Goal: Task Accomplishment & Management: Manage account settings

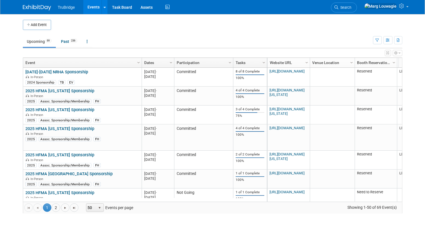
drag, startPoint x: 369, startPoint y: 8, endPoint x: 369, endPoint y: 17, distance: 8.8
click at [352, 8] on span "Search" at bounding box center [345, 7] width 13 height 4
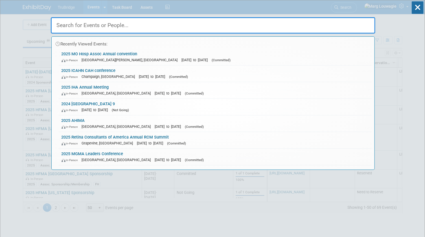
click at [367, 23] on input "text" at bounding box center [213, 25] width 325 height 16
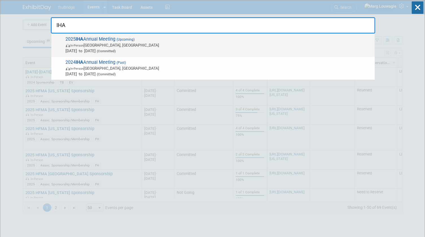
type input "IHA"
click at [141, 45] on span "In-Person Des Moines, IA" at bounding box center [219, 45] width 306 height 6
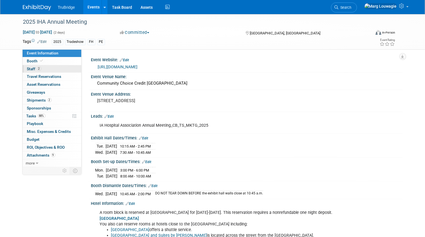
click at [46, 67] on link "2 Staff 2" at bounding box center [52, 69] width 59 height 8
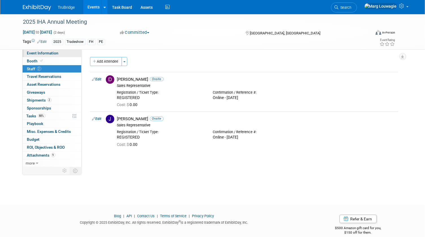
click at [48, 53] on span "Event Information" at bounding box center [43, 53] width 32 height 5
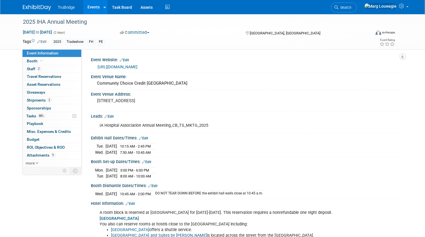
click at [183, 127] on div "IA Hospital Association Annual Meeting_CB_TS_MKTG_2025" at bounding box center [219, 125] width 246 height 11
click at [111, 119] on link "Edit" at bounding box center [109, 117] width 9 height 4
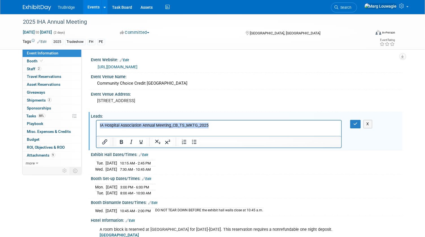
drag, startPoint x: 212, startPoint y: 124, endPoint x: 189, endPoint y: 249, distance: 127.3
click at [96, 124] on html "IA Hospital Association Annual Meeting_CB_TS_MKTG_2025" at bounding box center [218, 125] width 245 height 8
copy p "IA Hospital Association Annual Meeting_CB_TS_MKTG_2025"
click at [356, 126] on icon "button" at bounding box center [355, 124] width 4 height 4
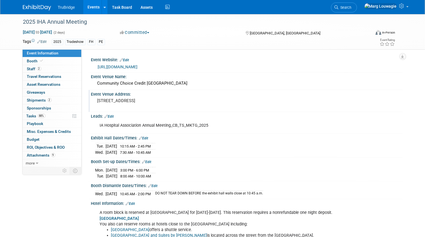
drag, startPoint x: 37, startPoint y: 99, endPoint x: 150, endPoint y: 107, distance: 112.9
click at [37, 99] on span "Shipments 2" at bounding box center [39, 100] width 25 height 5
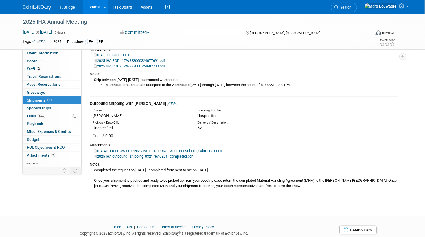
scroll to position [121, 0]
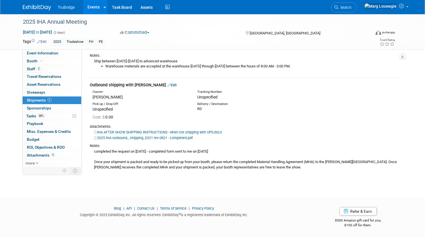
click at [155, 132] on link "IHA AFTER SHOW SHIPPING INSTRUCTIONS - when not shipping with UPS.docx" at bounding box center [158, 132] width 128 height 4
click at [144, 130] on link "IHA AFTER SHOW SHIPPING INSTRUCTIONS - when not shipping with UPS.docx" at bounding box center [158, 132] width 128 height 4
click at [126, 7] on link "Task Board" at bounding box center [122, 7] width 29 height 14
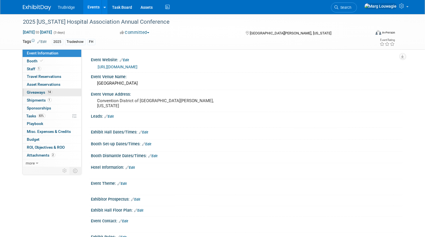
click at [43, 90] on span "Giveaways 14" at bounding box center [39, 92] width 25 height 5
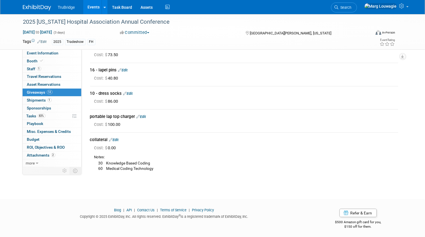
scroll to position [243, 0]
click at [357, 9] on link "Search" at bounding box center [344, 8] width 26 height 10
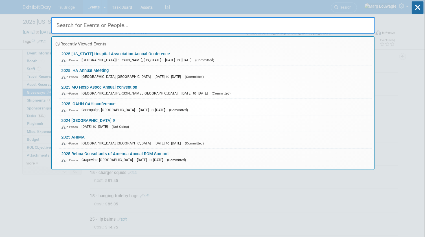
click at [358, 25] on input "text" at bounding box center [213, 25] width 325 height 16
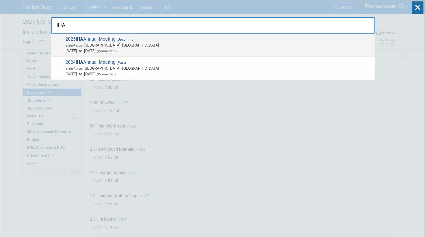
type input "IHA"
click at [75, 47] on span "In-Person" at bounding box center [77, 46] width 13 height 4
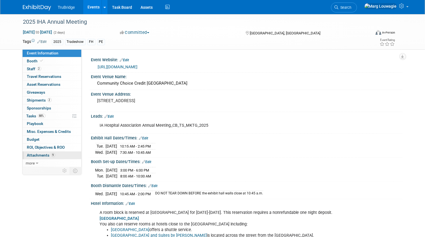
click at [43, 155] on span "Attachments 9" at bounding box center [41, 155] width 28 height 5
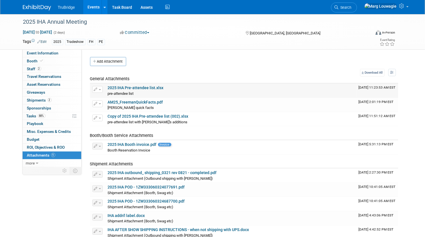
click at [156, 87] on link "2025 IHA Pre-attendee list.xlsx" at bounding box center [136, 88] width 56 height 5
click at [163, 116] on link "Copy of 2025 IHA Pre-attendee list (002).xlsx" at bounding box center [148, 116] width 81 height 5
click at [94, 6] on link "Events" at bounding box center [93, 7] width 21 height 14
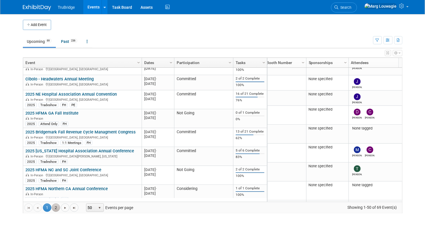
click at [59, 205] on link "2" at bounding box center [56, 208] width 8 height 8
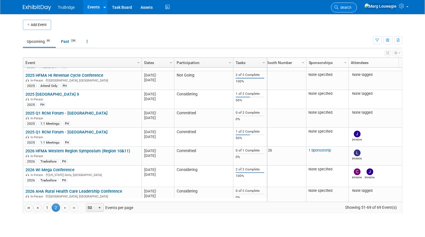
click at [352, 6] on span "Search" at bounding box center [345, 7] width 13 height 4
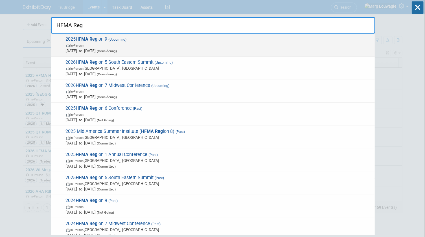
type input "HFMA Reg"
click at [137, 43] on span "In-Person" at bounding box center [219, 45] width 306 height 6
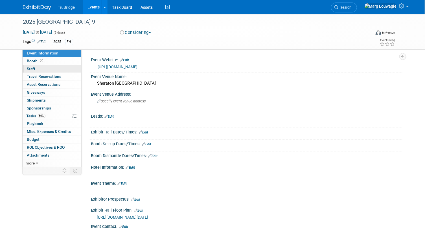
click at [51, 67] on link "0 Staff 0" at bounding box center [52, 69] width 59 height 8
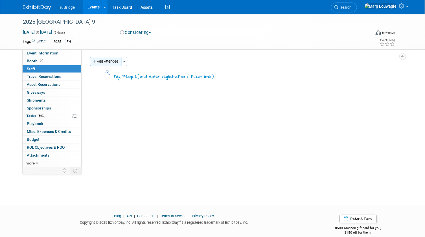
click at [108, 61] on button "Add Attendee" at bounding box center [106, 61] width 32 height 9
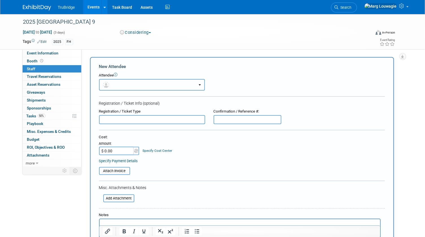
click at [123, 84] on button "button" at bounding box center [152, 85] width 106 height 12
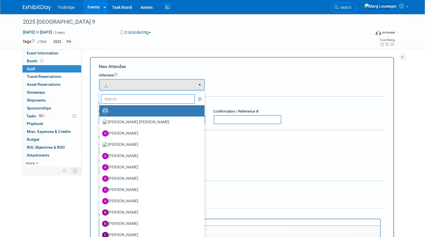
click at [130, 99] on input "text" at bounding box center [148, 99] width 95 height 10
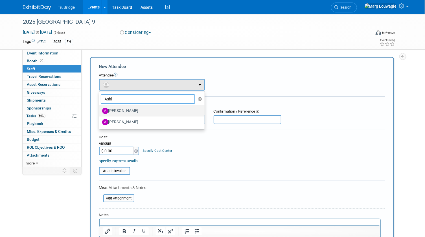
type input "Ashl"
click at [128, 109] on label "Ashley Stevens" at bounding box center [150, 110] width 97 height 9
click at [100, 109] on input "Ashley Stevens" at bounding box center [99, 110] width 4 height 4
select select "5709ddd3-d80c-45a7-81e7-ba5cc7cc812a"
select select "200"
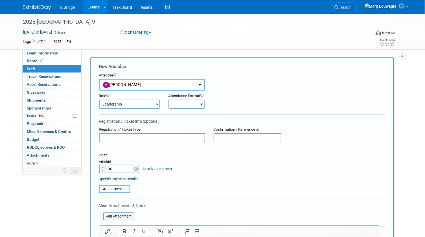
click at [176, 104] on select "Onsite Remote" at bounding box center [187, 104] width 36 height 9
select select "1"
click at [169, 100] on select "Onsite Remote" at bounding box center [187, 104] width 36 height 9
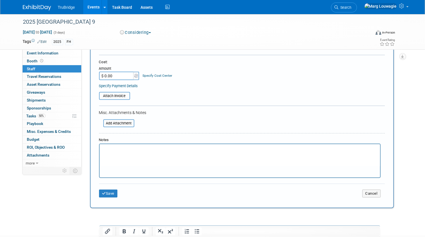
scroll to position [102, 0]
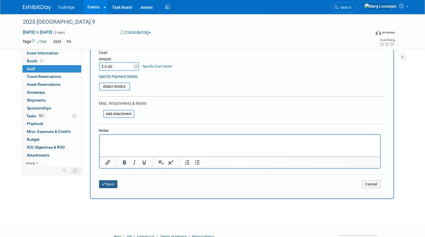
click at [115, 183] on button "Save" at bounding box center [108, 184] width 19 height 8
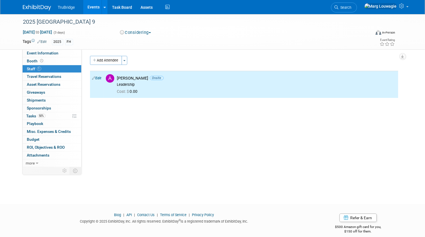
scroll to position [0, 0]
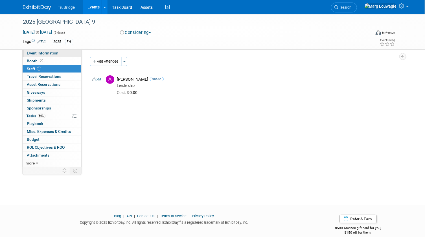
click at [61, 54] on link "Event Information" at bounding box center [52, 53] width 59 height 8
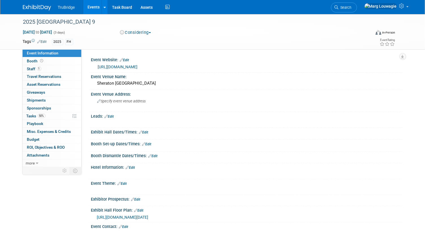
click at [45, 40] on link "Edit" at bounding box center [42, 42] width 9 height 4
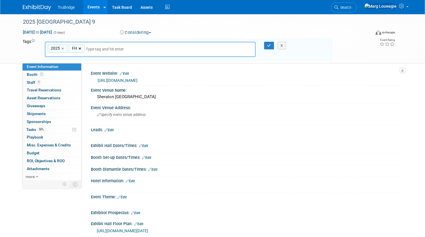
click at [80, 48] on link "×" at bounding box center [81, 48] width 4 height 6
type input "2025"
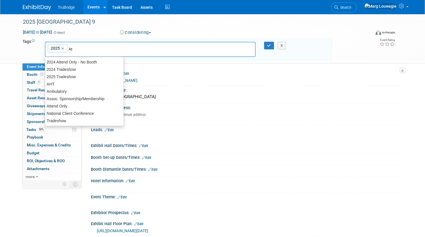
type input "Att"
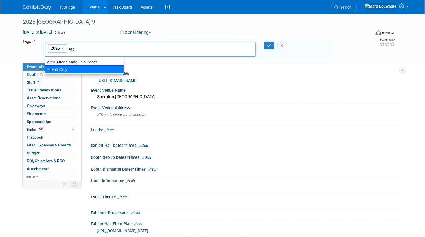
click at [61, 69] on div "Attend Only" at bounding box center [84, 69] width 79 height 8
type input "2025, Attend Only"
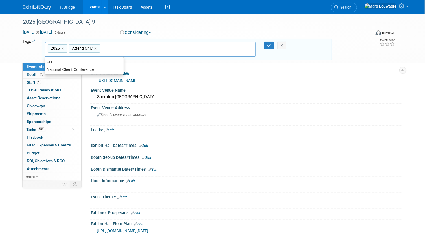
type input "FH"
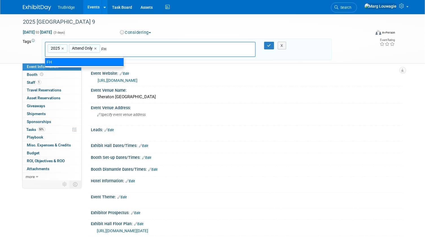
click at [91, 62] on div "FH" at bounding box center [84, 62] width 79 height 8
type input "2025, Attend Only, FH"
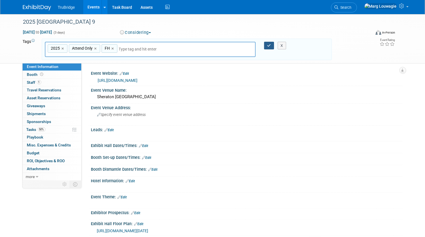
click at [268, 44] on icon "button" at bounding box center [269, 46] width 4 height 4
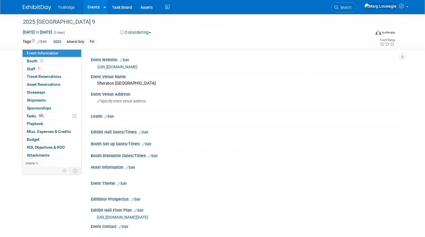
click at [137, 67] on link "[URL][DOMAIN_NAME]" at bounding box center [118, 67] width 40 height 5
click at [128, 59] on link "Edit" at bounding box center [124, 60] width 9 height 4
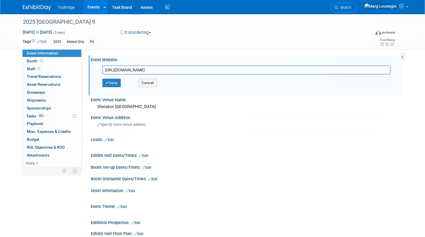
drag, startPoint x: 169, startPoint y: 70, endPoint x: 88, endPoint y: 69, distance: 80.7
click at [89, 70] on div "Event Website: Edit https://www.hfma.org/region-9/ https://www.hfma.org/region-…" at bounding box center [246, 76] width 314 height 40
type input "https://web.cvent.com/event/06c65fbf-34d5-46d2-967f-745655703267/websitePage:22…"
click at [116, 84] on button "Save" at bounding box center [111, 83] width 19 height 8
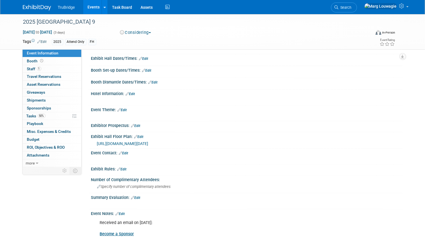
scroll to position [77, 0]
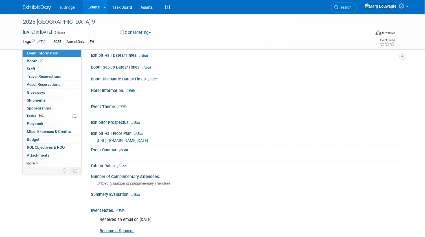
click at [133, 90] on link "Edit" at bounding box center [130, 91] width 9 height 4
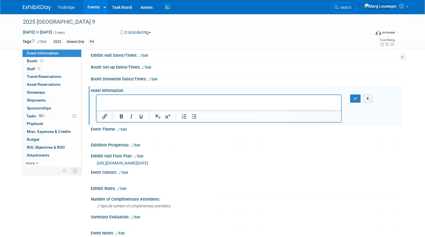
scroll to position [0, 0]
click at [124, 101] on p "Rich Text Area. Press ALT-0 for help." at bounding box center [219, 100] width 238 height 6
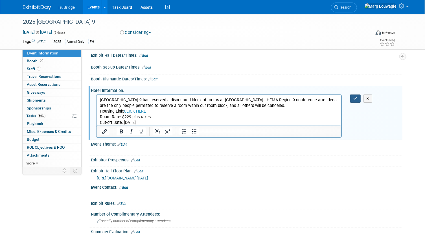
click at [354, 97] on icon "button" at bounding box center [355, 99] width 4 height 4
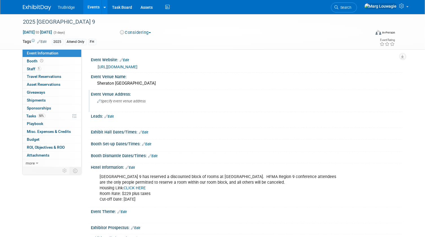
click at [143, 101] on span "Specify event venue address" at bounding box center [121, 101] width 49 height 4
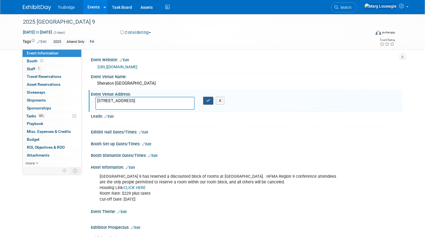
type textarea "500 Canal St. New Orleans, LA 70115"
click at [207, 102] on icon "button" at bounding box center [208, 101] width 4 height 4
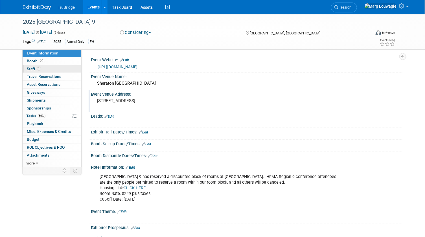
click at [61, 70] on link "1 Staff 1" at bounding box center [52, 69] width 59 height 8
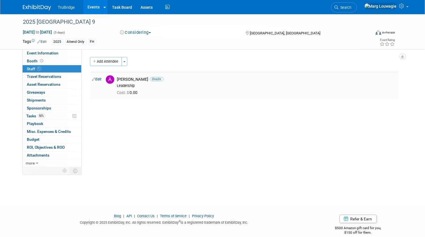
click at [99, 79] on link "Edit" at bounding box center [96, 79] width 9 height 4
select select "5709ddd3-d80c-45a7-81e7-ba5cc7cc812a"
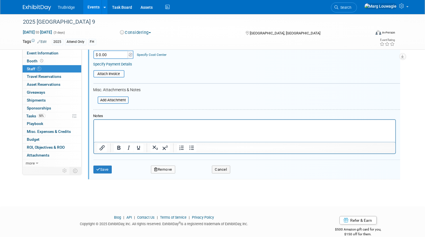
scroll to position [122, 0]
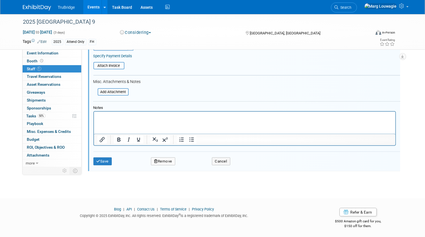
click at [134, 116] on p "Rich Text Area. Press ALT-0 for help." at bounding box center [244, 117] width 295 height 6
click at [99, 159] on icon "submit" at bounding box center [99, 161] width 4 height 4
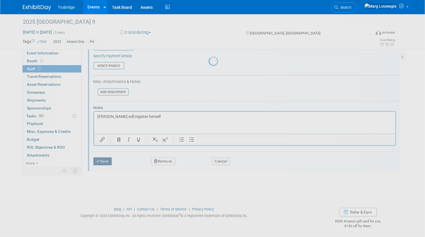
scroll to position [7, 0]
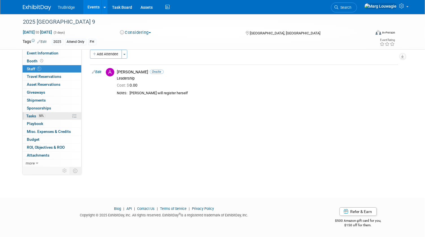
click at [34, 114] on span "Tasks 50%" at bounding box center [36, 116] width 19 height 5
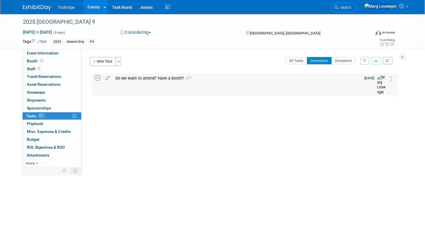
click at [98, 77] on icon at bounding box center [98, 78] width 6 height 6
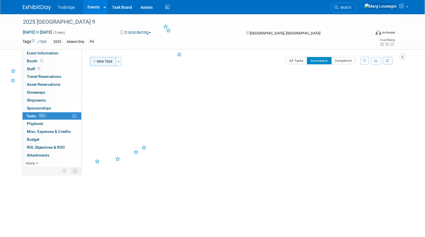
click at [108, 60] on button "New Task" at bounding box center [103, 61] width 26 height 9
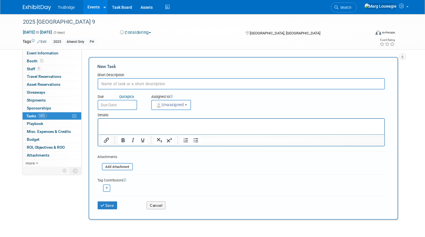
click at [118, 84] on input "text" at bounding box center [241, 83] width 287 height 11
type input "check with Ashley and see how it went"
click at [165, 105] on span "Unassigned" at bounding box center [169, 104] width 29 height 5
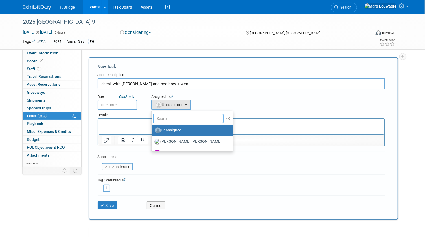
click at [178, 121] on input "text" at bounding box center [188, 119] width 71 height 10
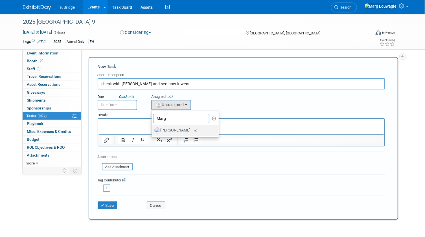
type input "Marg"
click at [181, 129] on label "Marg Louwagie (me)" at bounding box center [183, 130] width 59 height 9
click at [152, 129] on input "Marg Louwagie (me)" at bounding box center [151, 130] width 4 height 4
select select "0abee163-1570-438d-a0ea-e9129f2ffbd7"
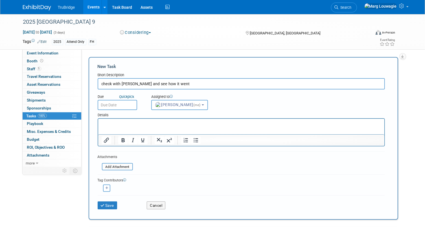
click at [127, 107] on input "text" at bounding box center [118, 105] width 40 height 10
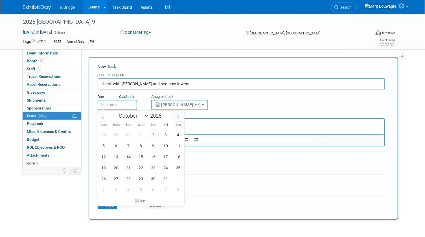
click at [178, 117] on icon at bounding box center [178, 117] width 4 height 4
select select "10"
click at [157, 167] on span "20" at bounding box center [153, 167] width 11 height 11
type input "Nov 20, 2025"
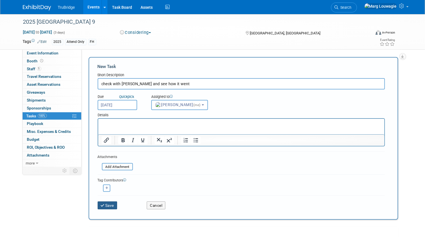
click at [107, 203] on button "Save" at bounding box center [108, 206] width 20 height 8
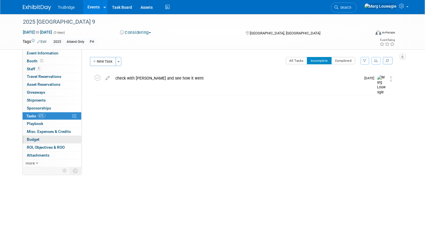
click at [27, 138] on span "Budget" at bounding box center [33, 139] width 13 height 5
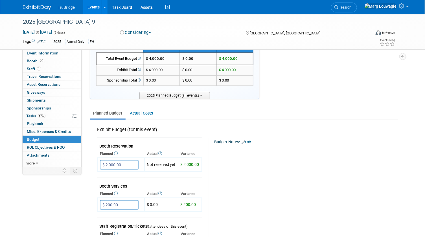
scroll to position [51, 0]
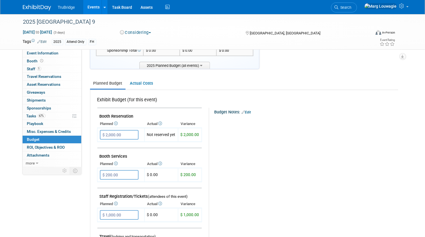
click at [251, 110] on link "Edit" at bounding box center [246, 112] width 9 height 4
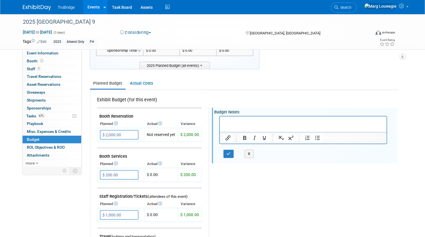
scroll to position [0, 0]
click at [248, 118] on html at bounding box center [303, 120] width 167 height 8
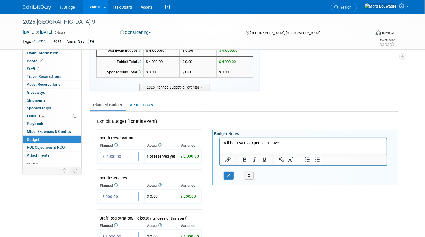
scroll to position [51, 0]
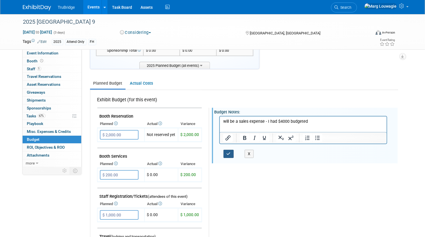
click at [231, 155] on button "button" at bounding box center [229, 154] width 10 height 8
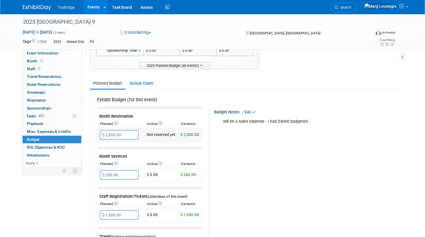
click at [134, 135] on input "$ 2,000.00" at bounding box center [119, 135] width 39 height 10
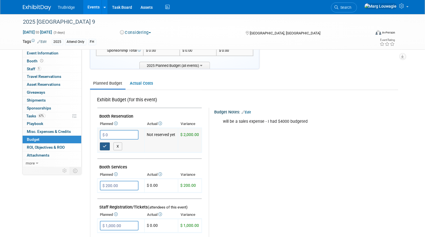
type input "$ 0.00"
click at [104, 145] on icon "button" at bounding box center [105, 147] width 4 height 4
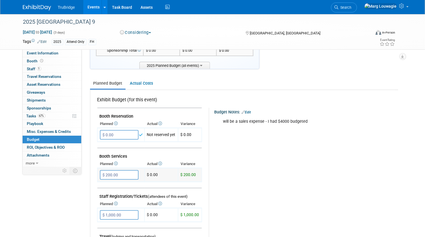
click at [123, 175] on input "$ 200.00" at bounding box center [119, 175] width 39 height 10
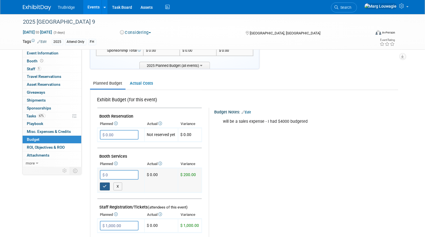
type input "$ 0.00"
click at [107, 183] on button "button" at bounding box center [105, 187] width 10 height 8
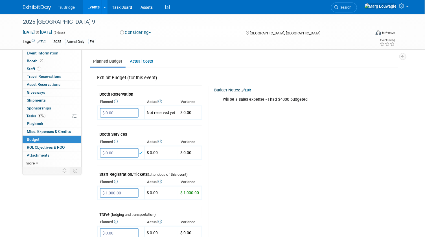
scroll to position [102, 0]
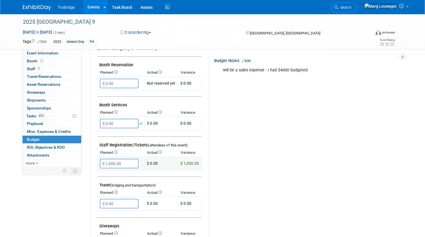
click at [124, 160] on input "$ 1,000.00" at bounding box center [119, 164] width 39 height 10
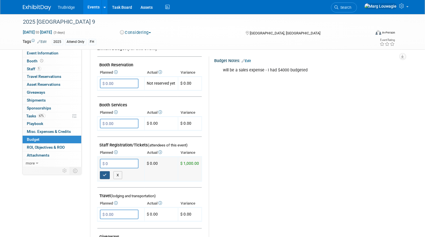
type input "$ 0.00"
click at [105, 174] on icon "button" at bounding box center [105, 175] width 4 height 4
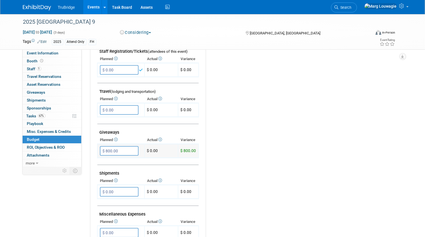
scroll to position [205, 0]
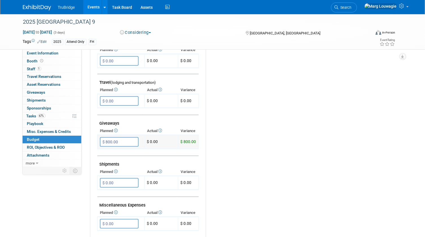
click at [119, 137] on input "$ 800.00" at bounding box center [119, 142] width 39 height 10
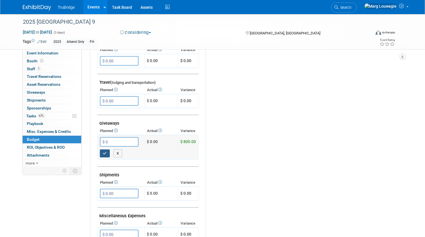
type input "$ 0.00"
click at [104, 152] on icon "button" at bounding box center [105, 154] width 4 height 4
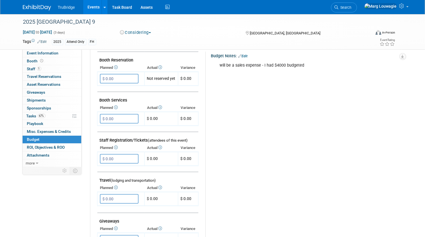
scroll to position [0, 0]
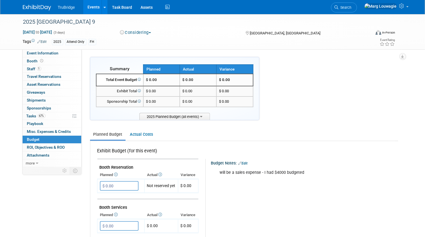
click at [135, 31] on button "Considering" at bounding box center [135, 33] width 35 height 6
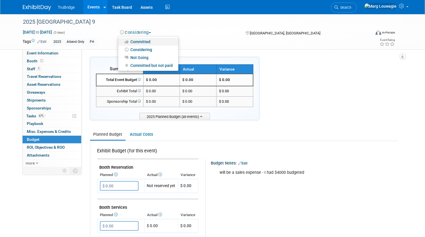
click at [138, 40] on link "Committed" at bounding box center [148, 42] width 60 height 8
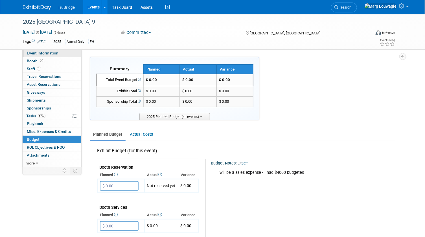
click at [55, 53] on span "Event Information" at bounding box center [43, 53] width 32 height 5
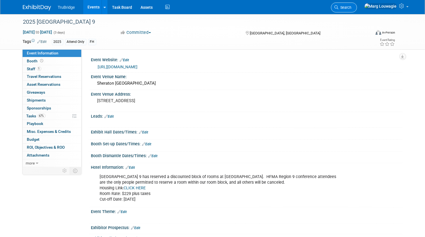
click at [352, 6] on span "Search" at bounding box center [345, 7] width 13 height 4
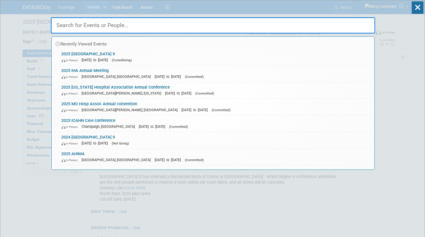
click at [357, 25] on input "text" at bounding box center [213, 25] width 325 height 16
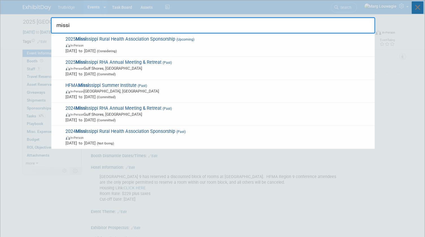
type input "missi"
click at [416, 6] on icon at bounding box center [418, 7] width 12 height 12
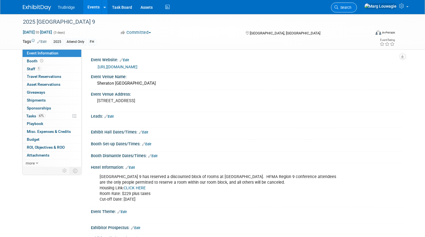
click at [352, 6] on span "Search" at bounding box center [345, 7] width 13 height 4
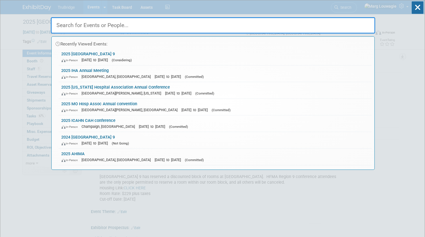
click at [366, 21] on input "text" at bounding box center [213, 25] width 325 height 16
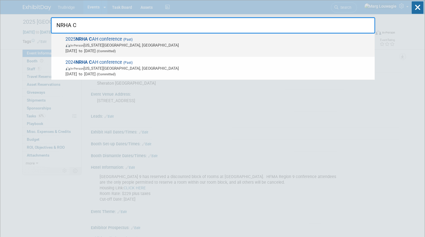
type input "NRHA C"
click at [87, 40] on strong "NRHA C" at bounding box center [84, 38] width 16 height 5
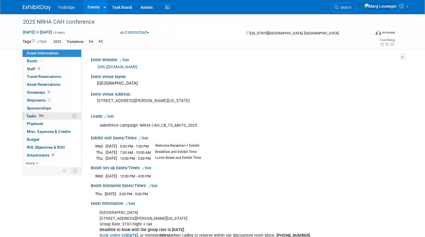
click at [34, 115] on span "Tasks 94%" at bounding box center [36, 116] width 19 height 5
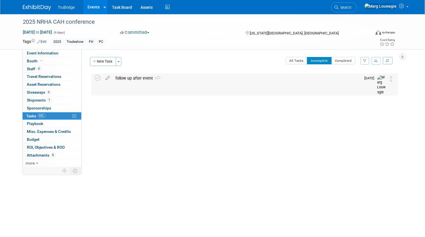
click at [130, 82] on div "follow up after event 1" at bounding box center [237, 78] width 248 height 10
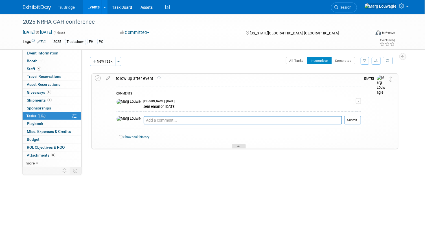
click at [238, 144] on div at bounding box center [239, 146] width 14 height 5
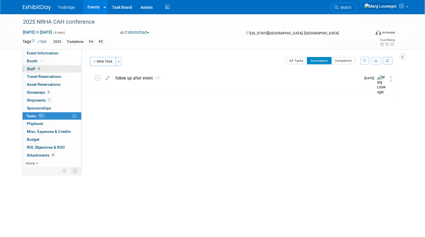
click at [49, 70] on link "4 Staff 4" at bounding box center [52, 69] width 59 height 8
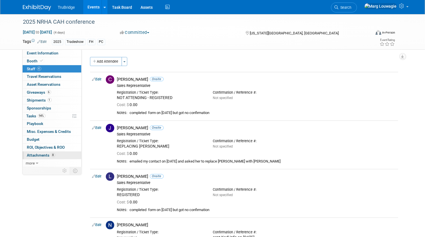
click at [41, 155] on span "Attachments 8" at bounding box center [41, 155] width 28 height 5
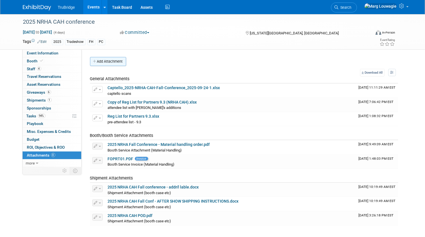
click at [109, 62] on button "Add Attachment" at bounding box center [108, 61] width 36 height 9
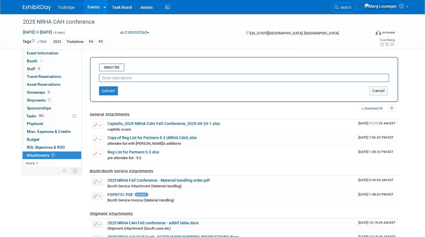
click at [126, 77] on input "text" at bounding box center [244, 78] width 290 height 8
type input "post attendee list"
click at [113, 69] on input "file" at bounding box center [90, 67] width 67 height 7
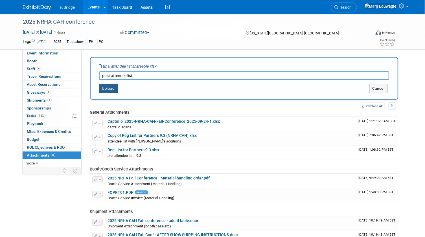
click at [104, 87] on button "Upload" at bounding box center [108, 88] width 19 height 9
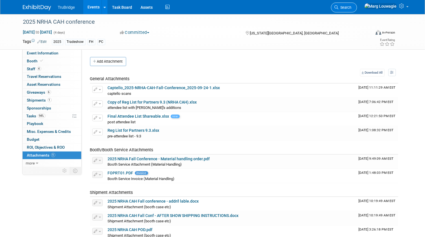
click at [352, 6] on span "Search" at bounding box center [345, 7] width 13 height 4
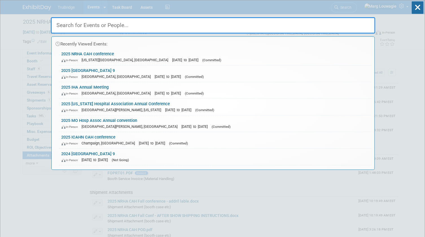
click at [273, 22] on input "text" at bounding box center [213, 25] width 325 height 16
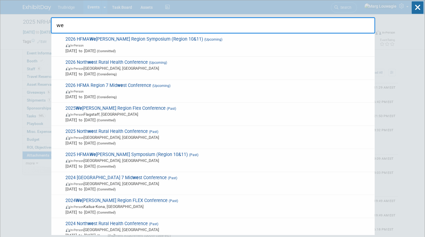
type input "we"
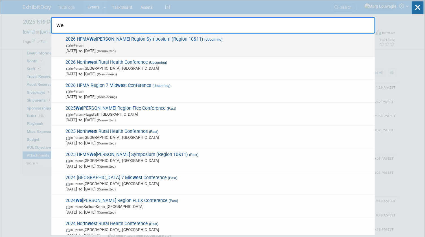
click at [204, 40] on span "(Upcoming)" at bounding box center [213, 40] width 19 height 4
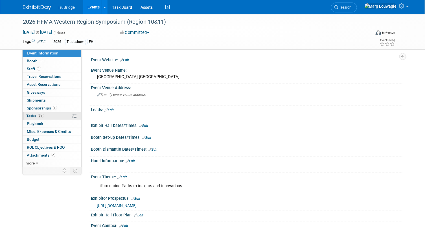
click at [32, 116] on span "Tasks 0%" at bounding box center [35, 116] width 17 height 5
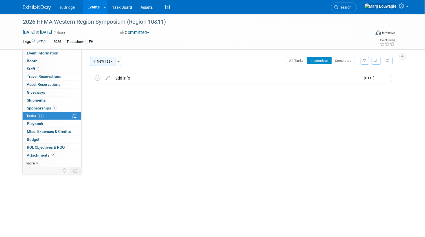
click at [98, 62] on button "New Task" at bounding box center [103, 61] width 26 height 9
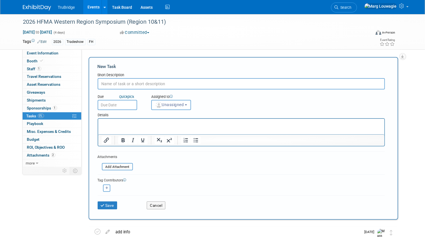
click at [117, 83] on input "text" at bounding box center [241, 83] width 287 height 11
type input "verbiage for social media posts due [DATE]"
click at [176, 101] on button "Unassigned" at bounding box center [171, 105] width 40 height 10
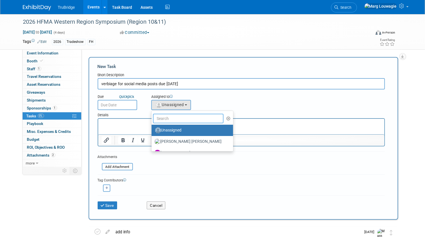
click at [177, 119] on input "text" at bounding box center [188, 119] width 71 height 10
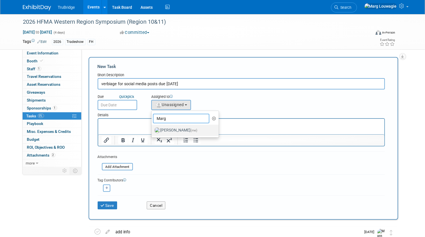
type input "Marg"
click at [178, 128] on label "[PERSON_NAME] (me)" at bounding box center [183, 130] width 59 height 9
click at [169, 128] on label "[PERSON_NAME] (me)" at bounding box center [183, 130] width 59 height 9
click at [152, 128] on input "[PERSON_NAME] (me)" at bounding box center [151, 130] width 4 height 4
select select "0abee163-1570-438d-a0ea-e9129f2ffbd7"
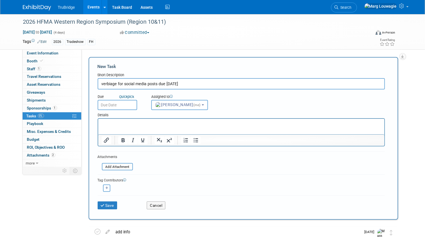
click at [132, 106] on input "text" at bounding box center [118, 105] width 40 height 10
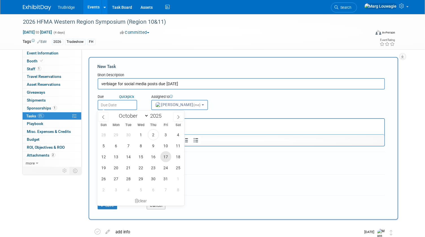
click at [165, 156] on span "17" at bounding box center [165, 156] width 11 height 11
type input "Oct 17, 2025"
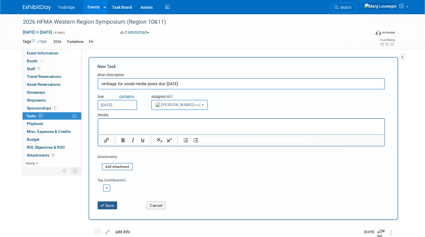
click at [109, 203] on button "Save" at bounding box center [108, 206] width 20 height 8
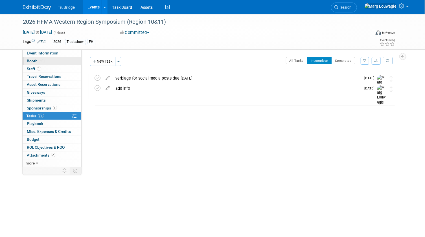
click at [51, 61] on link "Booth" at bounding box center [52, 61] width 59 height 8
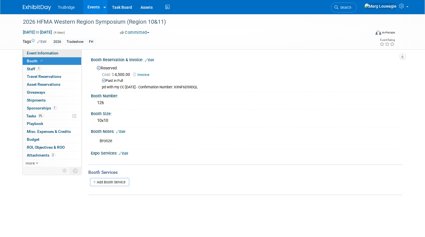
click at [66, 52] on link "Event Information" at bounding box center [52, 53] width 59 height 8
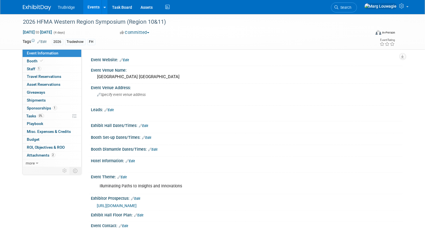
click at [339, 6] on icon at bounding box center [337, 7] width 4 height 4
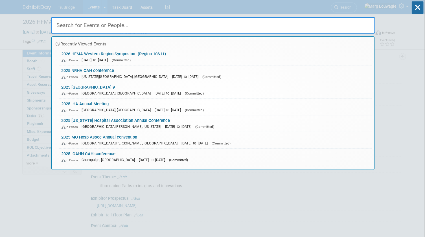
click at [347, 24] on input "text" at bounding box center [213, 25] width 325 height 16
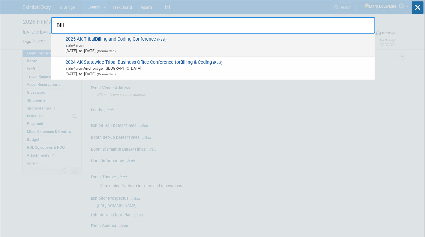
type input "Bill"
click at [171, 43] on span "In-Person" at bounding box center [219, 45] width 306 height 6
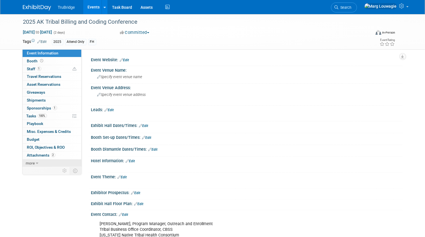
click at [39, 162] on link "more" at bounding box center [52, 163] width 59 height 8
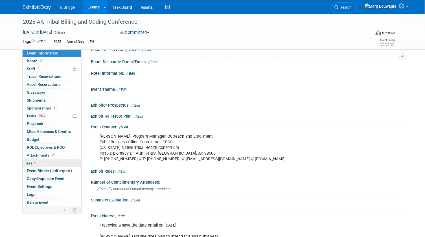
scroll to position [102, 0]
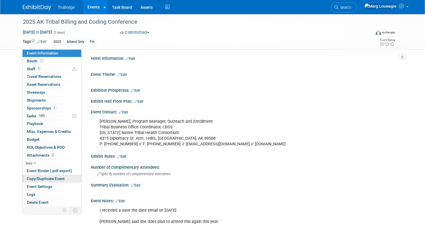
click at [43, 178] on span "Copy/Duplicate Event" at bounding box center [46, 178] width 38 height 5
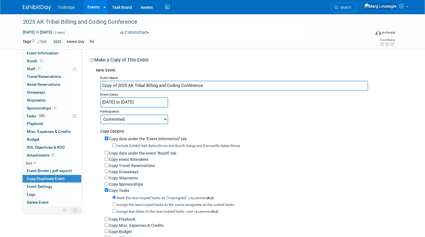
click at [127, 85] on input "Copy of 2025 AK Tribal Billing and Coding Conference" at bounding box center [234, 86] width 268 height 10
click at [119, 84] on input "Copy of 2026 AK Tribal Billing and Coding Conference" at bounding box center [234, 86] width 268 height 10
type input "2026 AK Tribal Billing and Coding Conference"
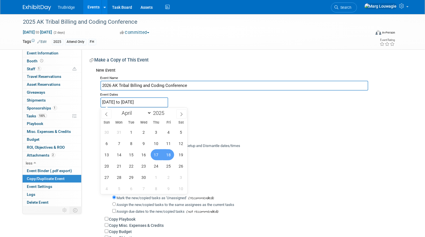
click at [129, 102] on input "[DATE] to [DATE]" at bounding box center [134, 102] width 68 height 10
click at [167, 112] on span at bounding box center [167, 111] width 4 height 3
type input "2026"
click at [155, 168] on span "23" at bounding box center [156, 166] width 11 height 11
click at [167, 167] on span "24" at bounding box center [168, 166] width 11 height 11
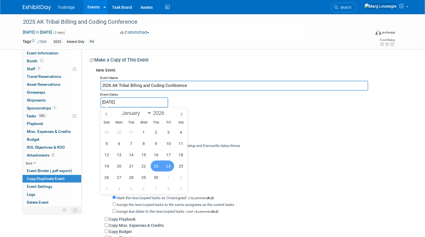
type input "[DATE] to [DATE]"
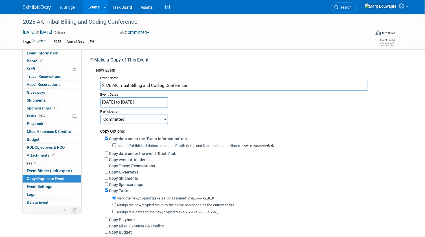
click at [165, 121] on select "Committed Considering Not Going Committed but not paid" at bounding box center [134, 120] width 68 height 10
select select "2"
click at [100, 115] on select "Committed Considering Not Going Committed but not paid" at bounding box center [134, 120] width 68 height 10
click at [107, 137] on input "Copy data under the "Event Information" tab" at bounding box center [107, 139] width 4 height 4
checkbox input "false"
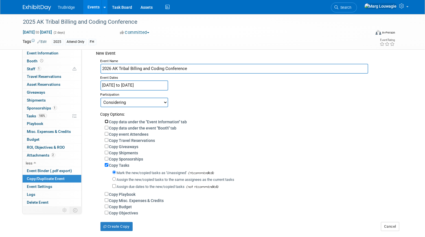
scroll to position [25, 0]
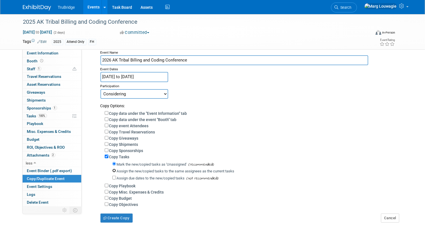
click at [115, 171] on input "Assign the new/copied tasks to the same assignees as the current tasks" at bounding box center [114, 171] width 4 height 4
radio input "true"
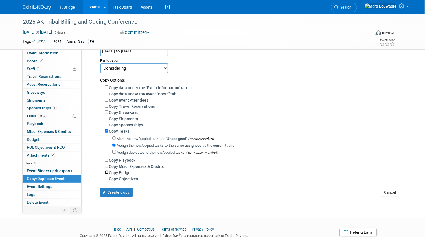
click at [106, 172] on input "Copy Budget" at bounding box center [107, 172] width 4 height 4
checkbox input "true"
click at [127, 192] on button "Create Copy" at bounding box center [116, 192] width 32 height 9
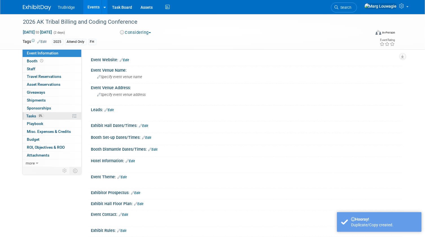
click at [32, 116] on span "Tasks 0%" at bounding box center [35, 116] width 17 height 5
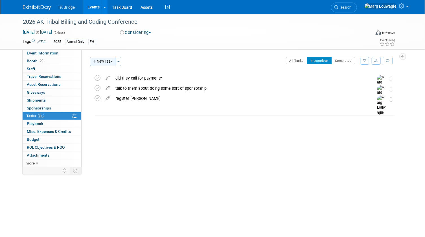
click at [107, 62] on button "New Task" at bounding box center [103, 61] width 26 height 9
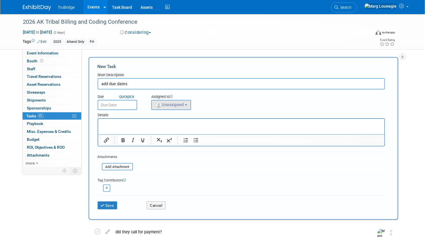
type input "add due dates"
click at [170, 104] on span "Unassigned" at bounding box center [169, 104] width 29 height 5
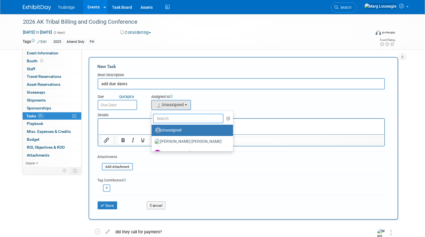
click at [179, 119] on input "text" at bounding box center [188, 119] width 71 height 10
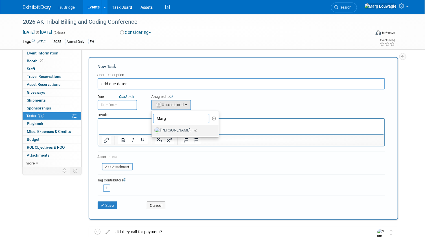
type input "Marg"
click at [180, 130] on label "Marg Louwagie (me)" at bounding box center [183, 130] width 59 height 9
click at [152, 130] on input "Marg Louwagie (me)" at bounding box center [151, 130] width 4 height 4
select select "0abee163-1570-438d-a0ea-e9129f2ffbd7"
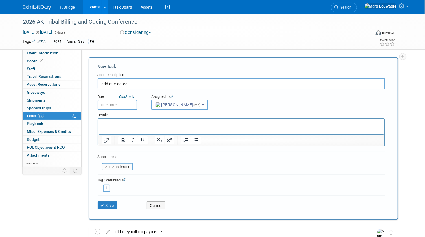
click at [130, 106] on body "TruBridge Events Add Event Bulk Upload Events Shareable Event Boards Recently V…" at bounding box center [212, 118] width 425 height 237
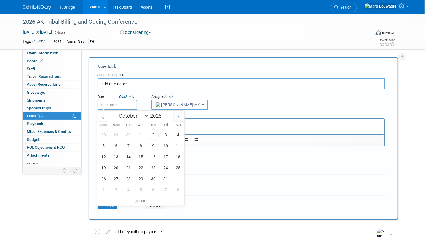
click at [180, 115] on icon at bounding box center [178, 117] width 4 height 4
select select "11"
click at [180, 115] on icon at bounding box center [178, 117] width 4 height 4
type input "2026"
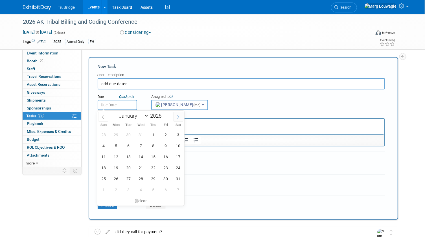
click at [180, 115] on icon at bounding box center [178, 117] width 4 height 4
select select "2"
click at [117, 164] on span "23" at bounding box center [116, 167] width 11 height 11
type input "Mar 23, 2026"
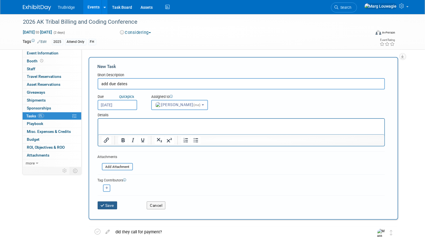
click at [111, 205] on button "Save" at bounding box center [108, 206] width 20 height 8
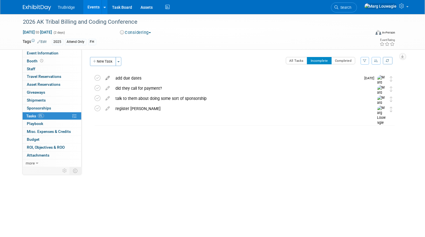
click at [107, 78] on icon at bounding box center [108, 76] width 10 height 7
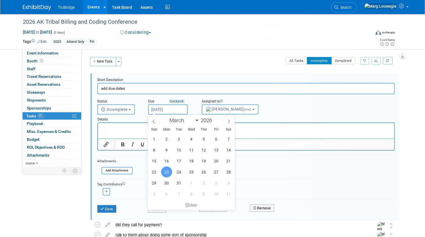
click at [163, 109] on input "Mar 23, 2026" at bounding box center [168, 109] width 40 height 10
click at [156, 123] on span at bounding box center [154, 121] width 10 height 10
select select "1"
click at [168, 167] on span "23" at bounding box center [166, 172] width 11 height 11
type input "Feb 23, 2026"
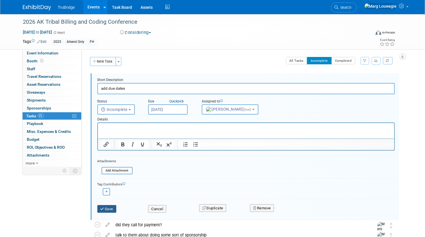
click at [109, 206] on button "Save" at bounding box center [106, 209] width 19 height 8
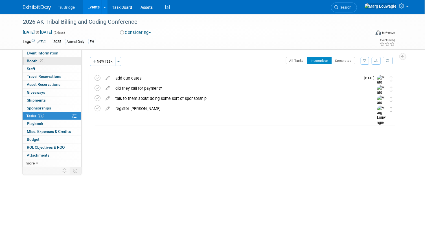
click at [54, 61] on link "Booth" at bounding box center [52, 61] width 59 height 8
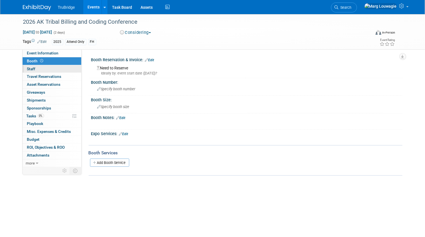
click at [52, 66] on link "0 Staff 0" at bounding box center [52, 69] width 59 height 8
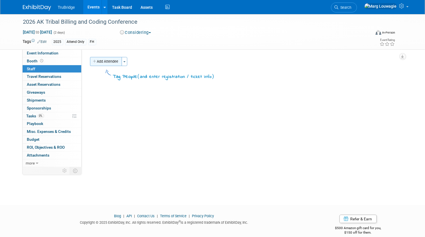
click at [116, 58] on button "Add Attendee" at bounding box center [106, 61] width 32 height 9
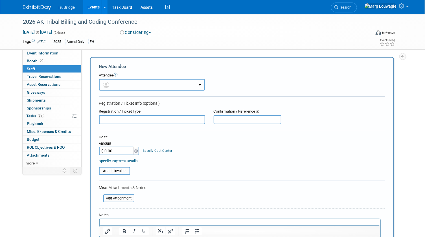
click at [120, 85] on button "button" at bounding box center [152, 85] width 106 height 12
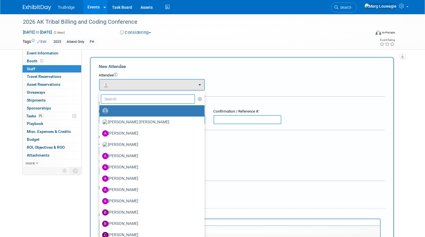
click at [128, 100] on input "text" at bounding box center [148, 99] width 95 height 10
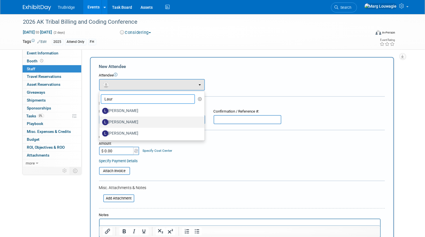
type input "Laur"
click at [128, 120] on label "[PERSON_NAME]" at bounding box center [150, 122] width 97 height 9
click at [100, 120] on input "[PERSON_NAME]" at bounding box center [99, 122] width 4 height 4
select select "d61f4061-cd12-4be2-8494-cd56ca0880bd"
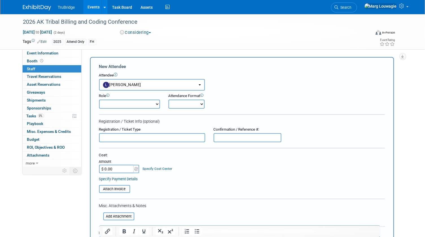
click at [146, 105] on select "Demonstrator Host Leadership Marketing Planner Presenter Sales Representative" at bounding box center [129, 104] width 61 height 9
select select "4"
click at [99, 100] on select "Demonstrator Host Leadership Marketing Planner Presenter Sales Representative" at bounding box center [129, 104] width 61 height 9
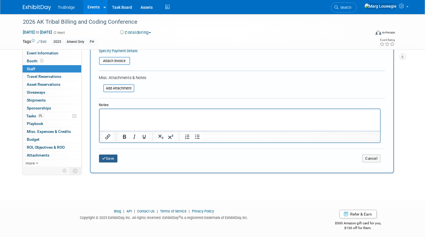
click at [111, 158] on button "Save" at bounding box center [108, 159] width 19 height 8
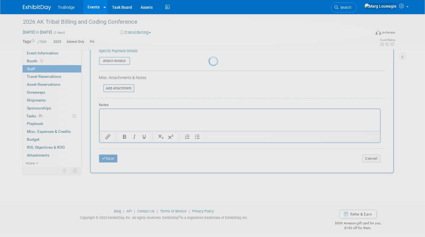
scroll to position [7, 0]
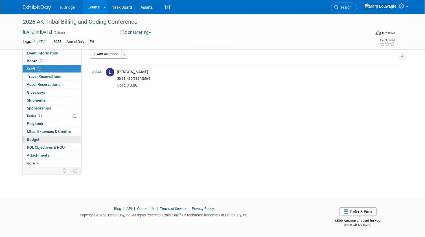
click at [39, 140] on link "Budget" at bounding box center [52, 140] width 59 height 8
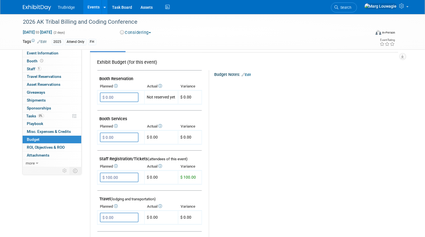
scroll to position [0, 0]
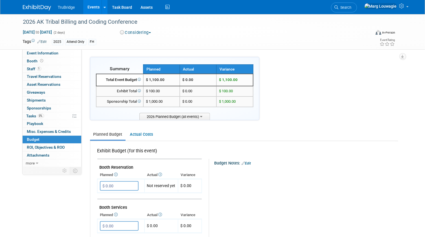
click at [45, 42] on link "Edit" at bounding box center [42, 42] width 9 height 4
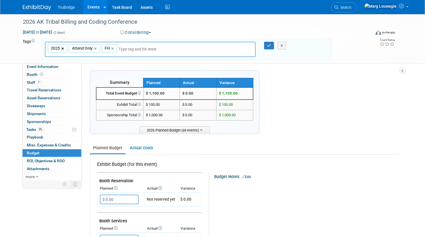
click at [64, 49] on link "×" at bounding box center [64, 48] width 4 height 6
click at [73, 49] on link "×" at bounding box center [75, 48] width 4 height 6
type input "FH"
click at [59, 49] on link "×" at bounding box center [60, 48] width 4 height 6
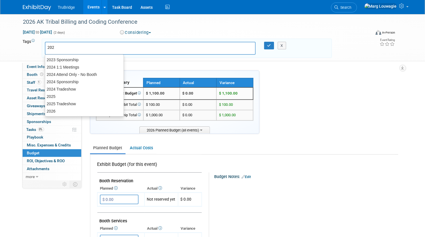
type input "2026"
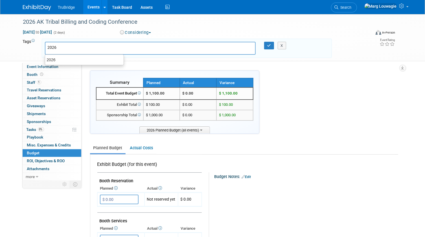
type input "2026"
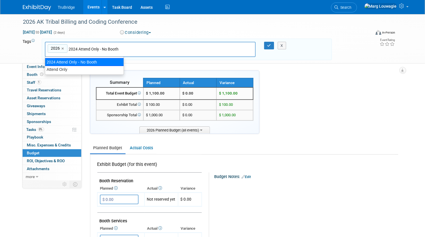
type input "Attend Only"
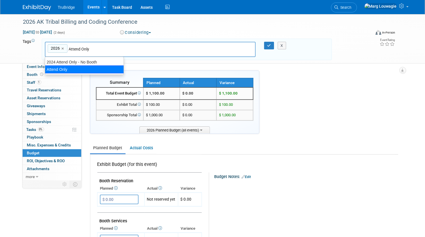
type input "2026, Attend Only"
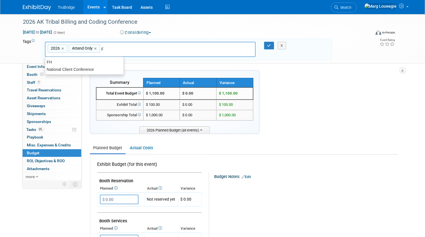
type input "FH"
type input "2026, Attend Only, FH"
click at [268, 46] on icon "button" at bounding box center [269, 46] width 4 height 4
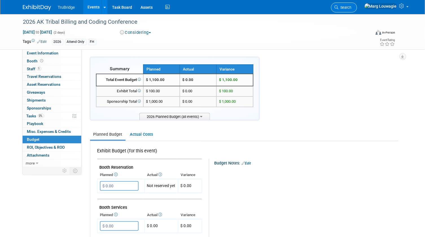
click at [352, 6] on span "Search" at bounding box center [345, 7] width 13 height 4
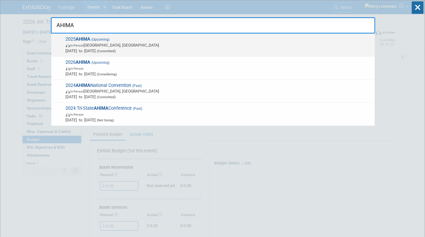
type input "AHIMA"
click at [108, 43] on span "In-Person Minneapolis, MN" at bounding box center [219, 45] width 306 height 6
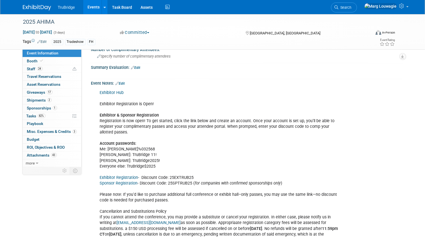
scroll to position [616, 0]
click at [124, 81] on link "Edit" at bounding box center [120, 83] width 9 height 4
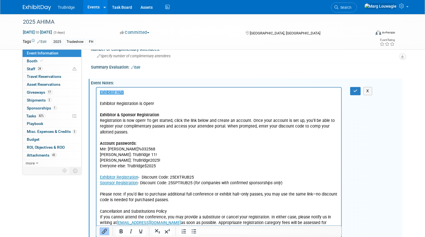
click at [100, 91] on link "﻿Exhibitor Hub" at bounding box center [112, 92] width 24 height 5
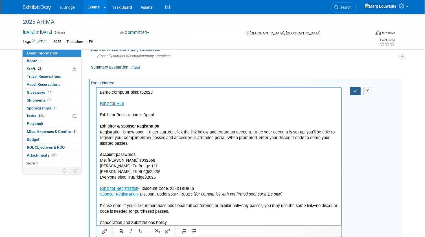
click at [351, 87] on button "button" at bounding box center [355, 91] width 10 height 8
